Goal: Check status: Check status

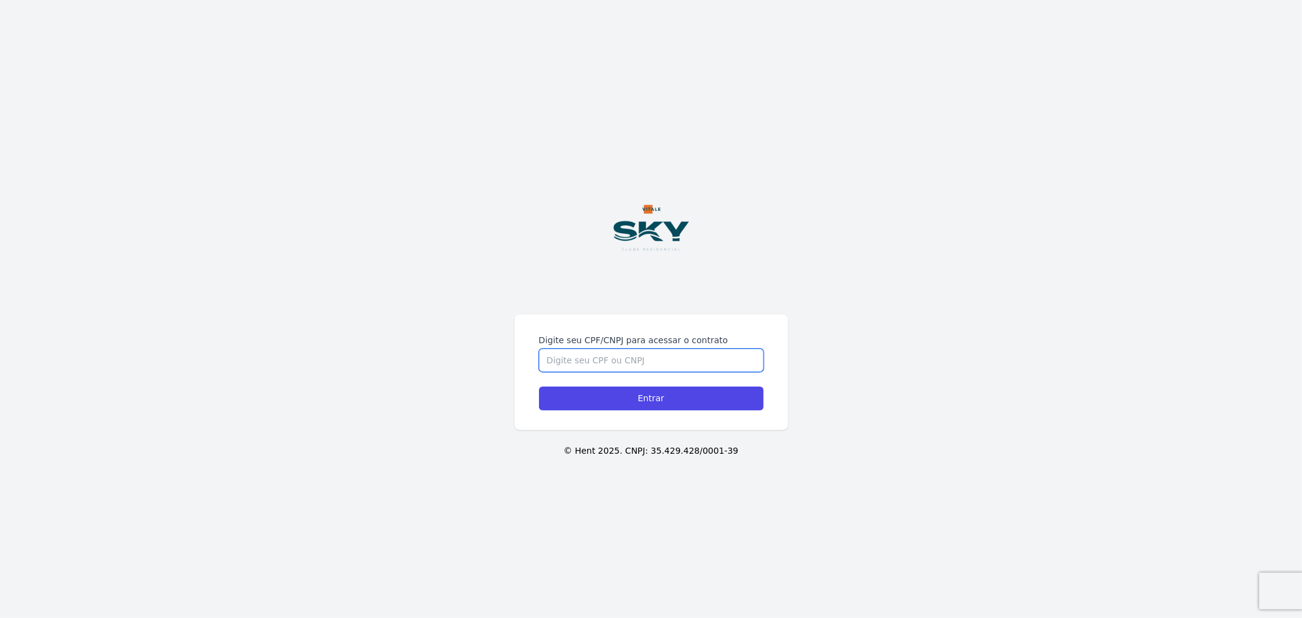
click at [660, 297] on div "Digite seu CPF/CNPJ para acessar o contrato Entrar © Hent 2025. CNPJ: 35.429.42…" at bounding box center [651, 309] width 1302 height 618
click at [644, 364] on input "Digite seu CPF/CNPJ para acessar o contrato" at bounding box center [651, 359] width 225 height 23
type input "15310625712"
click at [539, 386] on input "Entrar" at bounding box center [651, 398] width 225 height 24
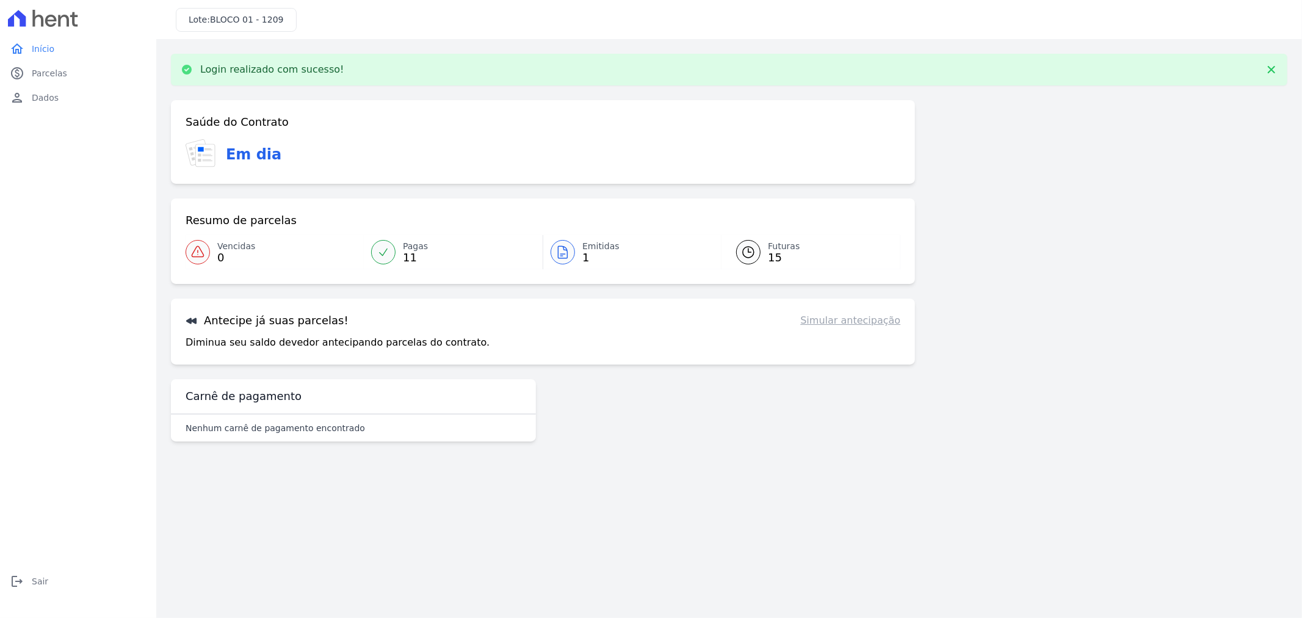
click at [578, 253] on link "Emitidas 1" at bounding box center [632, 252] width 178 height 34
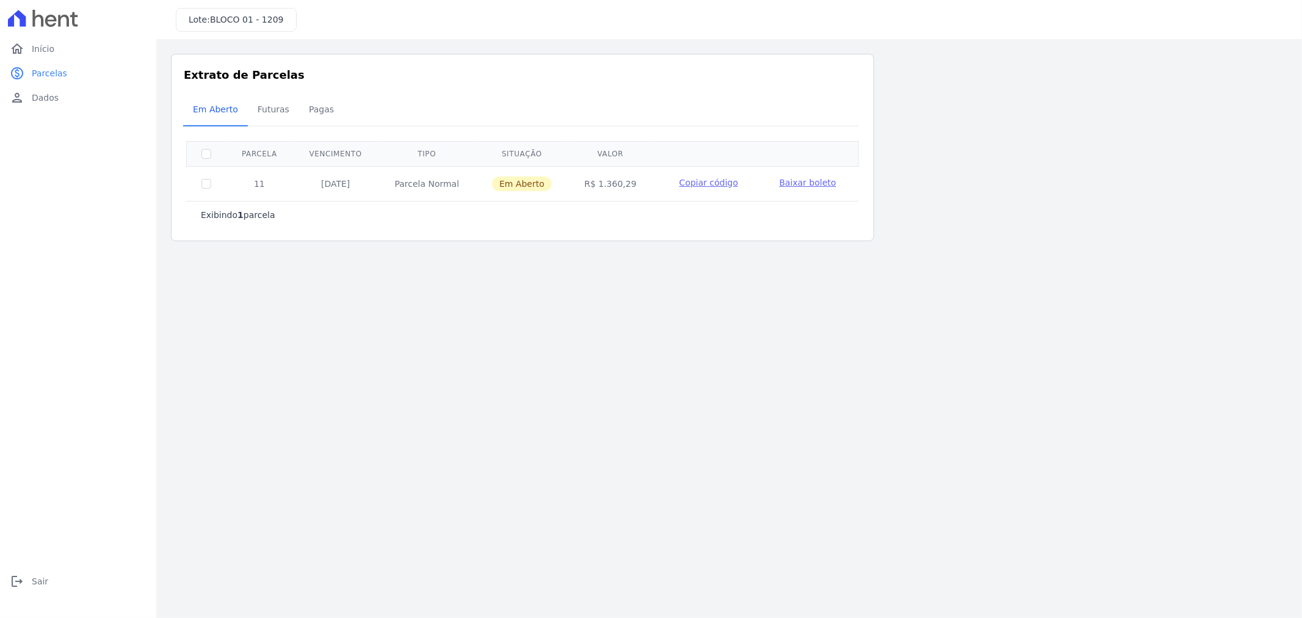
click at [806, 186] on span "Baixar boleto" at bounding box center [807, 183] width 57 height 10
